Goal: Navigation & Orientation: Find specific page/section

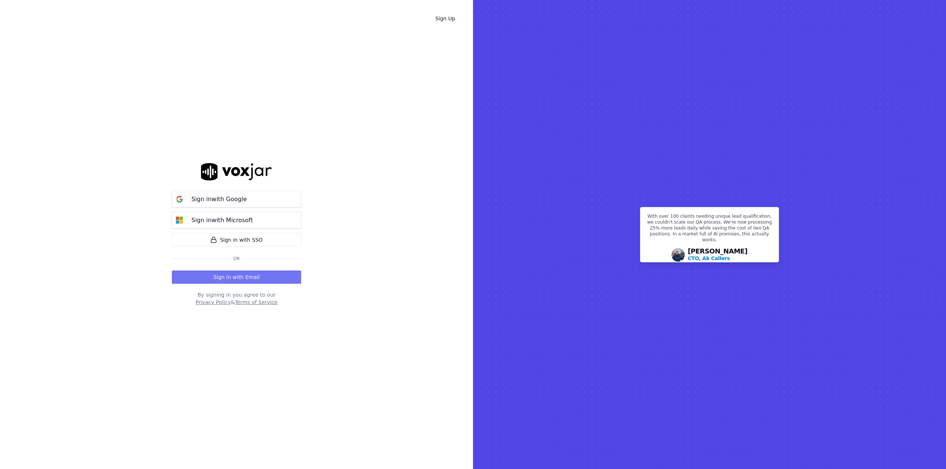
click at [235, 279] on button "Sign in with Email" at bounding box center [236, 277] width 129 height 13
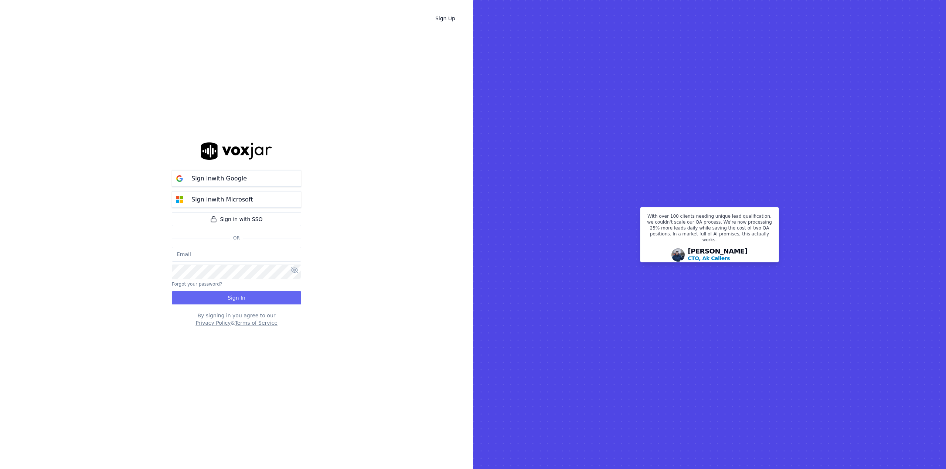
type input "graeme.sibley@crimestoppers-uk.org"
click at [235, 299] on button "Sign In" at bounding box center [236, 297] width 129 height 13
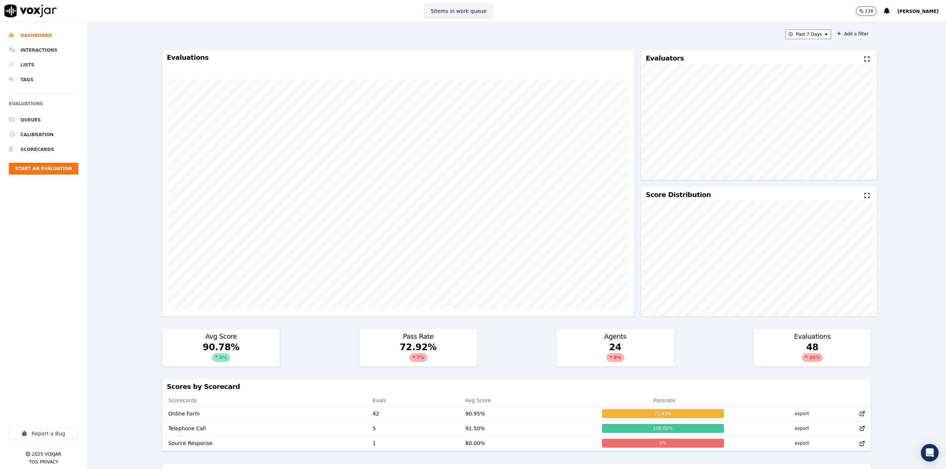
click at [476, 11] on button "5 items in work queue" at bounding box center [458, 11] width 69 height 14
